Goal: Transaction & Acquisition: Obtain resource

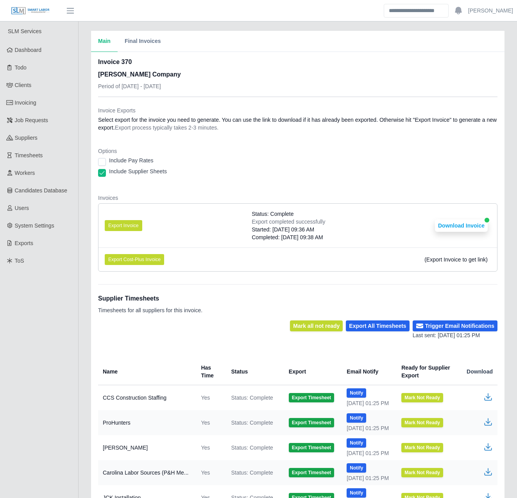
click at [292, 275] on div "Invoices Export Invoice Status: Complete Export completed successfully Started:…" at bounding box center [297, 236] width 399 height 84
click at [291, 274] on div "Invoices Export Invoice Status: Complete Export completed successfully Started:…" at bounding box center [297, 236] width 399 height 84
click at [84, 266] on div "Main Final Invoices Invoice 370 Lee Company Period of 08/25/2025 - 08/31/2025 I…" at bounding box center [297, 325] width 438 height 588
click at [80, 238] on div "Main Final Invoices Invoice 370 [PERSON_NAME] Company Period of [DATE] - [DATE]…" at bounding box center [297, 325] width 438 height 588
click at [48, 95] on link "Invoicing" at bounding box center [39, 103] width 78 height 18
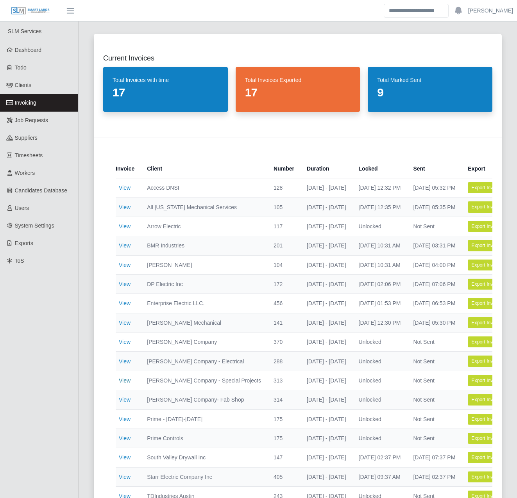
click at [122, 378] on link "View" at bounding box center [125, 381] width 12 height 6
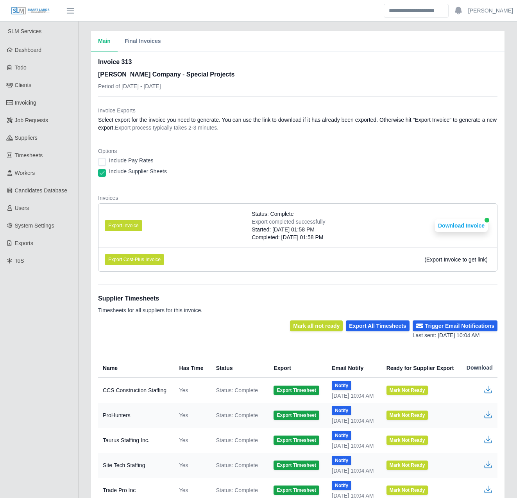
click at [260, 272] on ul "Export Invoice Status: Complete Export completed successfully Started: 09/03/20…" at bounding box center [297, 237] width 399 height 68
click at [461, 230] on button "Download Invoice" at bounding box center [461, 225] width 53 height 12
click at [81, 276] on div "Main Final Invoices Invoice 313 Lee Company - Special Projects Period of 08/25/…" at bounding box center [297, 284] width 438 height 506
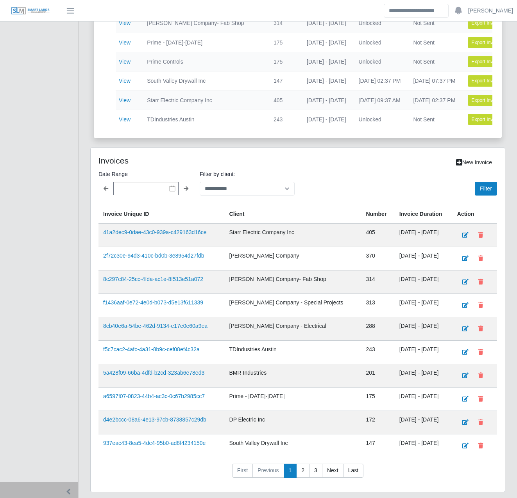
scroll to position [377, 0]
click at [259, 195] on select "**********" at bounding box center [247, 189] width 95 height 14
select select "**********"
click at [200, 187] on select "**********" at bounding box center [247, 189] width 95 height 14
click at [489, 190] on button "Filter" at bounding box center [485, 189] width 22 height 14
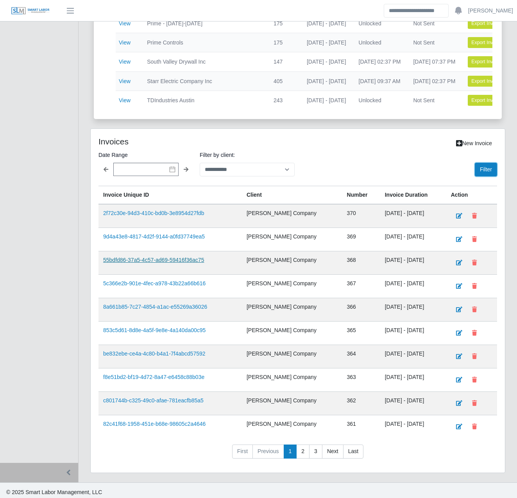
scroll to position [406, 0]
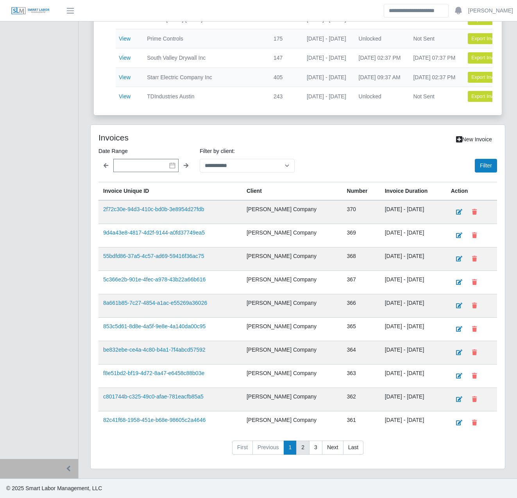
click at [299, 444] on link "2" at bounding box center [302, 448] width 13 height 14
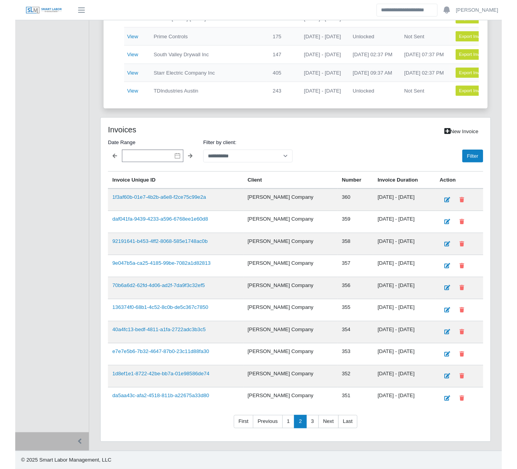
scroll to position [396, 0]
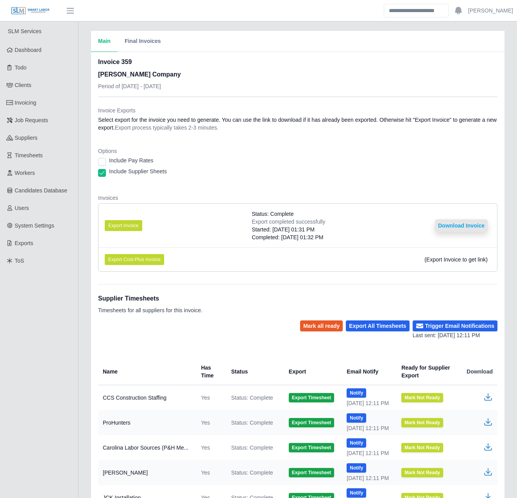
click at [441, 225] on button "Download Invoice" at bounding box center [461, 225] width 53 height 12
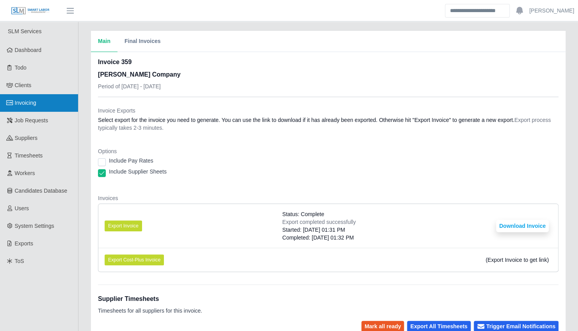
click at [46, 106] on link "Invoicing" at bounding box center [39, 103] width 78 height 18
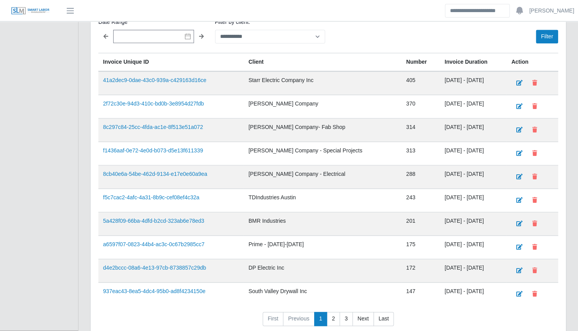
scroll to position [492, 0]
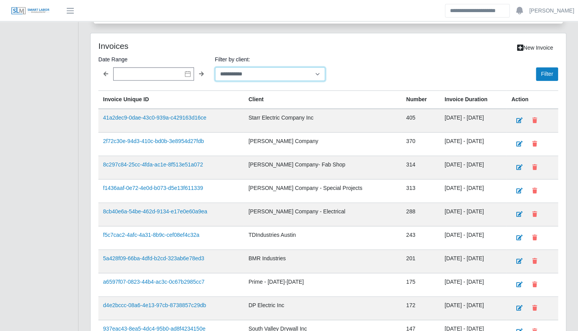
click at [239, 71] on select "**********" at bounding box center [270, 74] width 111 height 14
select select "**********"
click at [215, 68] on select "**********" at bounding box center [270, 74] width 111 height 14
click at [543, 75] on button "Filter" at bounding box center [547, 74] width 22 height 14
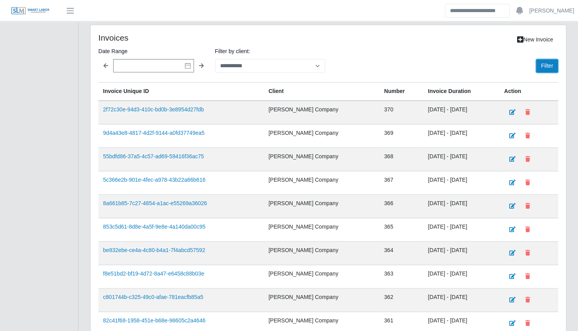
scroll to position [500, 0]
click at [184, 132] on link "9d4a43e8-4817-4d2f-9144-a0fd37749ea5" at bounding box center [154, 132] width 102 height 6
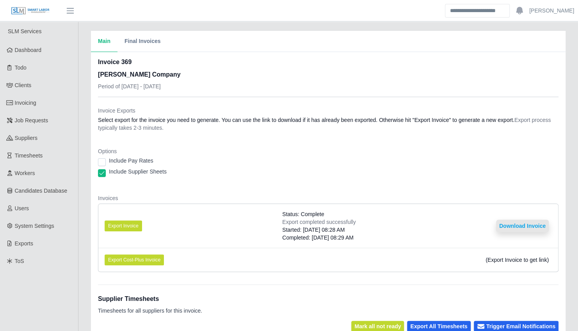
click at [532, 223] on button "Download Invoice" at bounding box center [522, 225] width 53 height 12
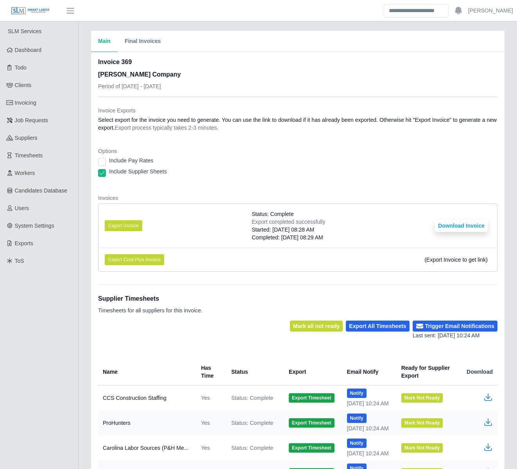
click at [193, 201] on dt "Invoices" at bounding box center [297, 198] width 399 height 8
click at [84, 326] on div "Main Final Invoices Invoice 369 Lee Company Period of 08/18/2025 - 08/24/2025 I…" at bounding box center [297, 325] width 438 height 588
click at [66, 106] on link "Invoicing" at bounding box center [39, 103] width 78 height 18
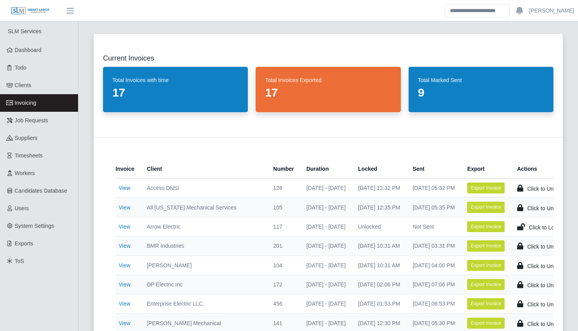
select select "**********"
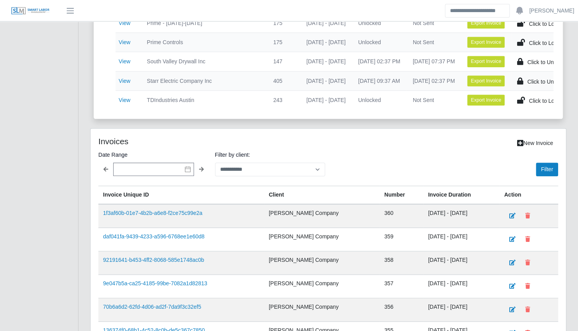
click at [78, 177] on div "SLM Services Dashboard Todo Clients Invoicing Job Requests Suppliers Timesheets…" at bounding box center [39, 53] width 78 height 857
click at [82, 182] on div "Current Invoices Total Invoices with time 17 Total Invoices Exported 17 Total M…" at bounding box center [328, 55] width 500 height 854
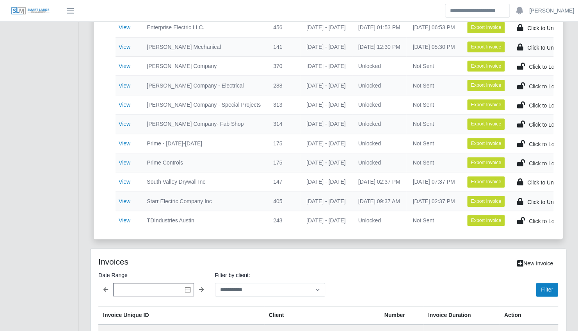
scroll to position [275, 0]
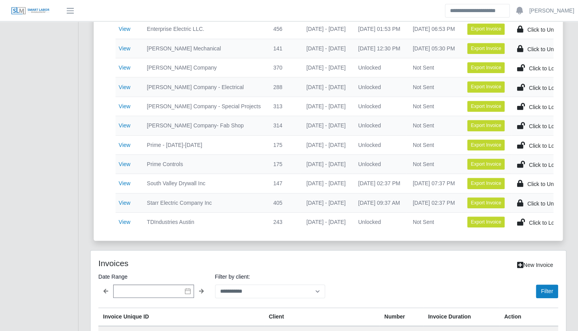
click at [84, 163] on div "Current Invoices Total Invoices with time 17 Total Invoices Exported 17 Total M…" at bounding box center [328, 177] width 500 height 854
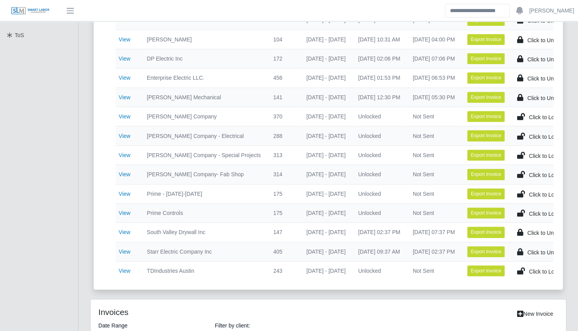
scroll to position [0, 0]
